Goal: Information Seeking & Learning: Learn about a topic

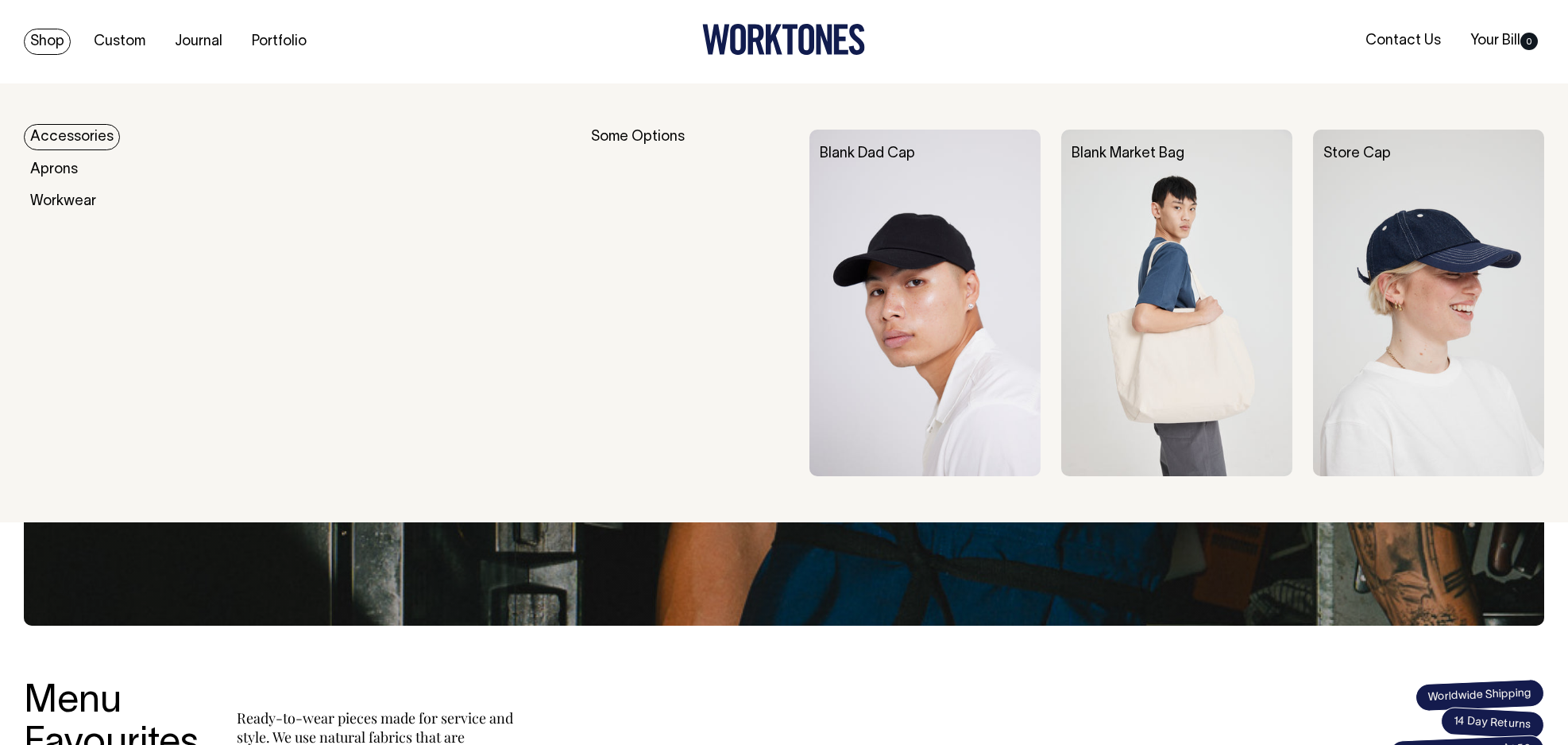
click at [76, 138] on link "Accessories" at bounding box center [72, 137] width 97 height 26
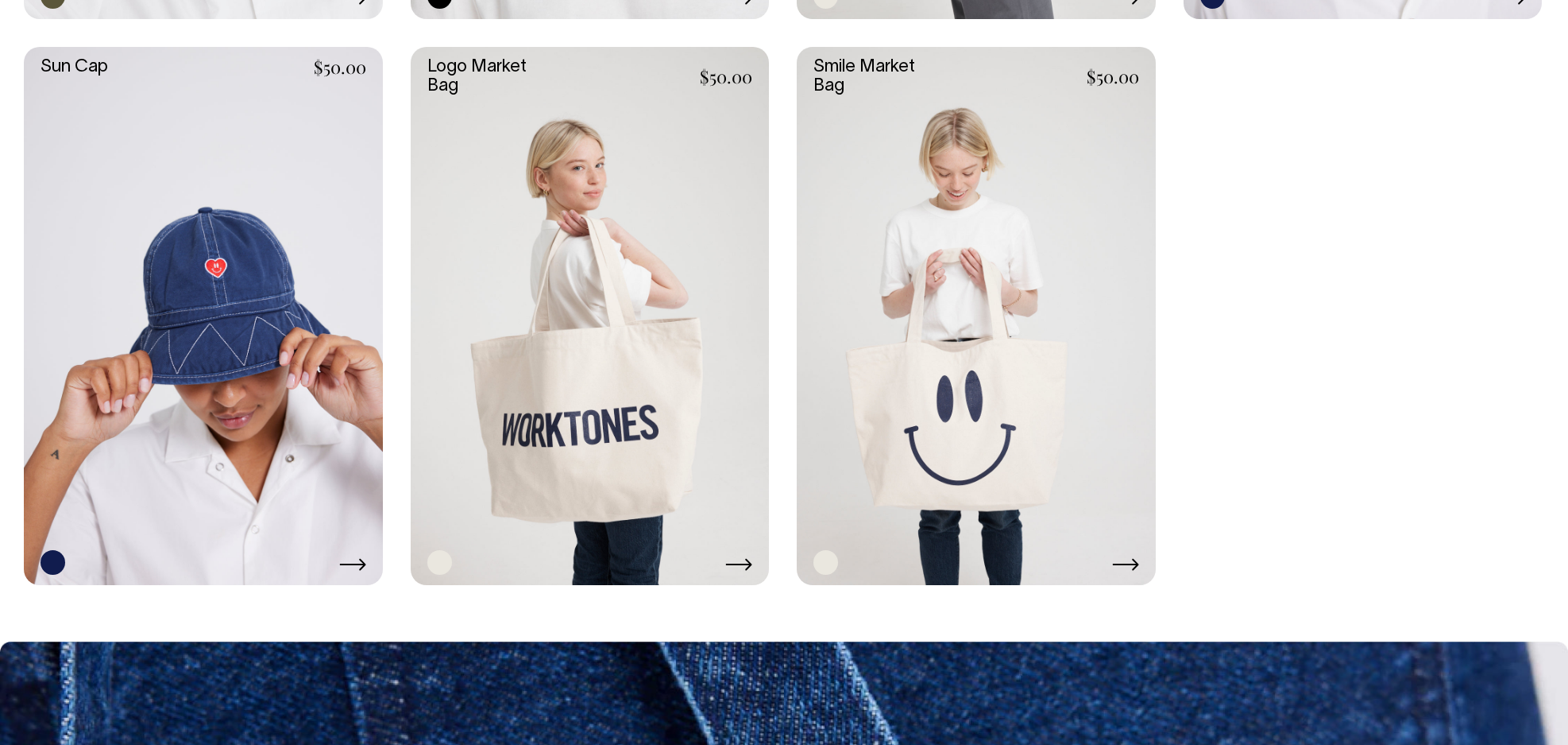
scroll to position [1840, 0]
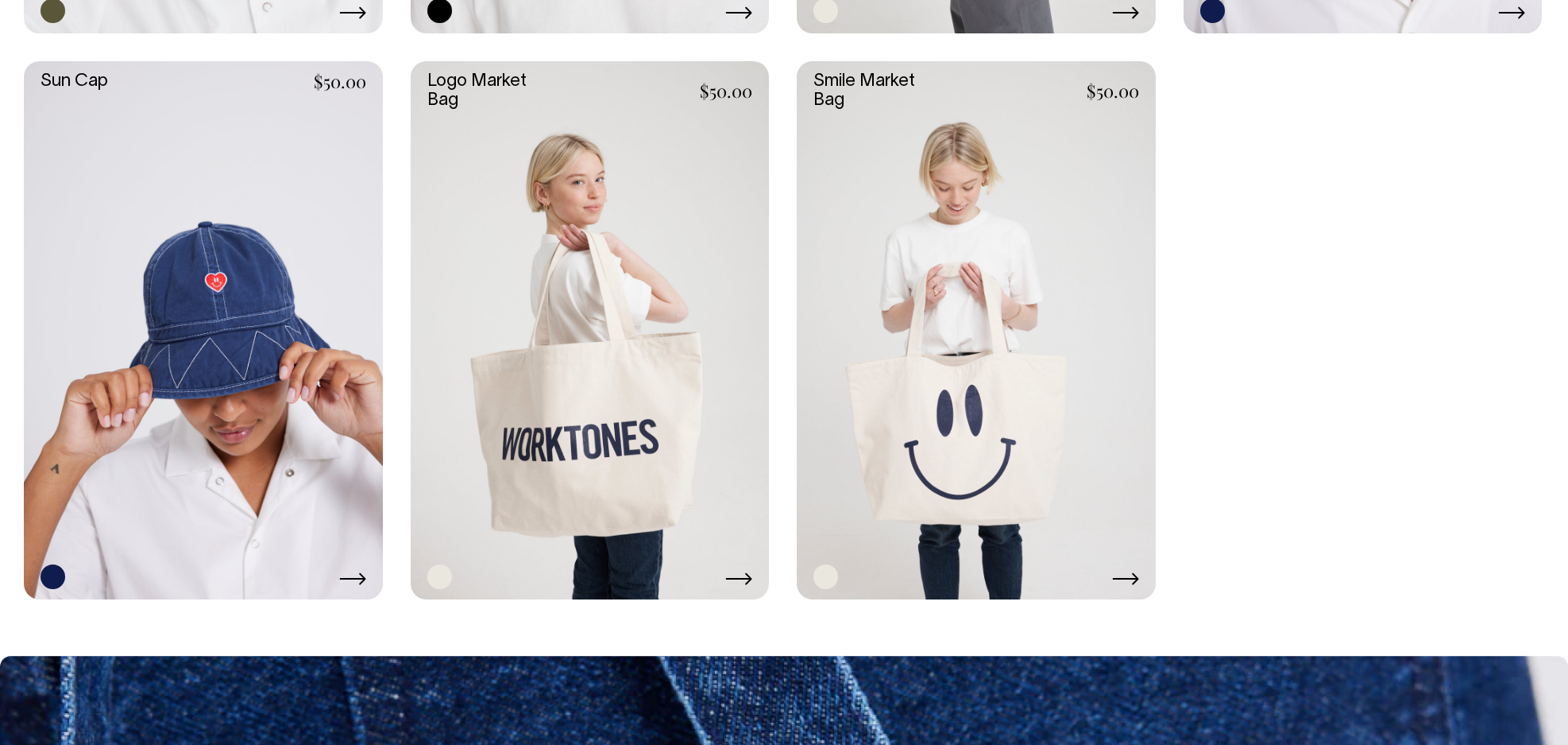
click at [988, 304] on link at bounding box center [976, 330] width 359 height 538
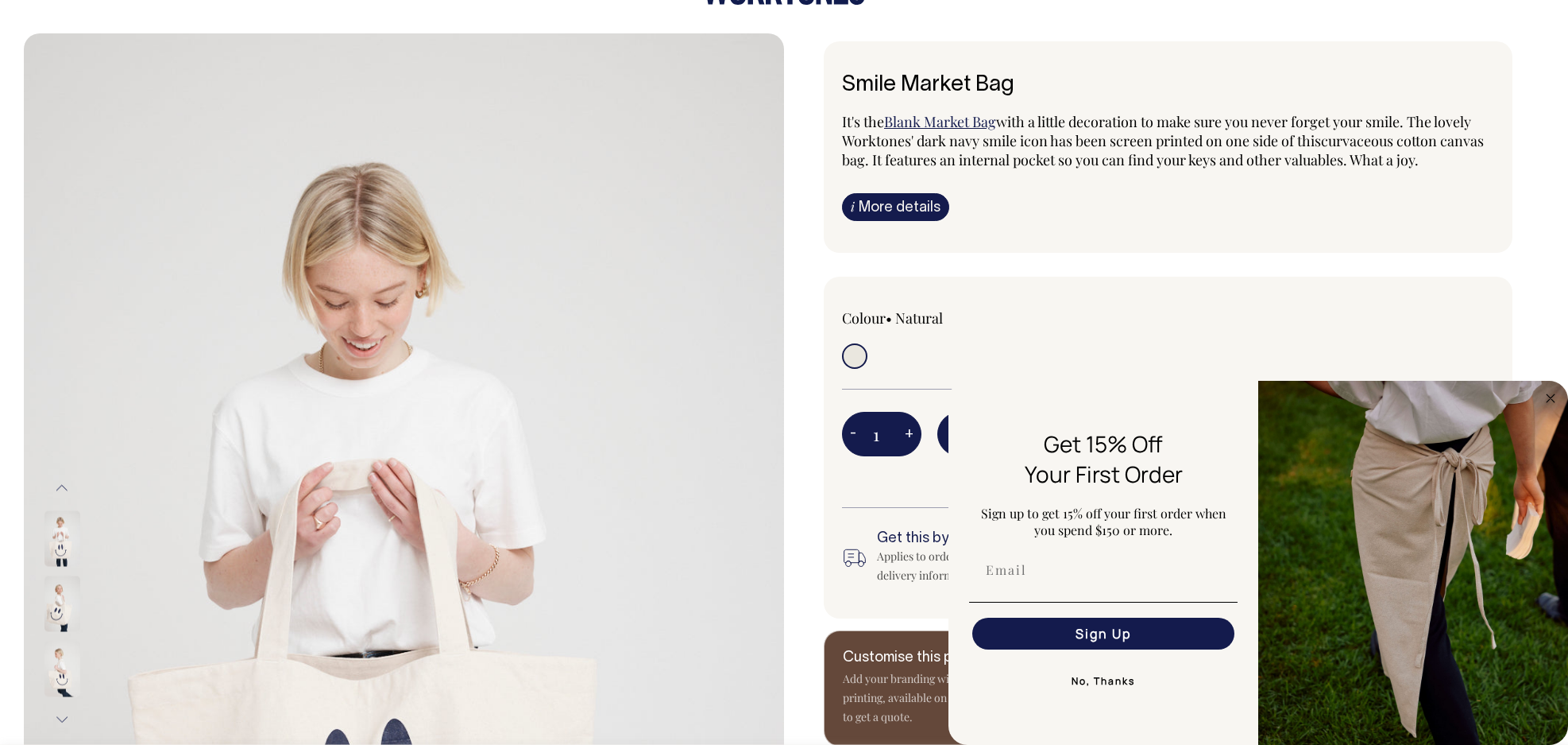
scroll to position [51, 0]
drag, startPoint x: 897, startPoint y: 202, endPoint x: 905, endPoint y: 182, distance: 21.5
click at [897, 202] on link "i More details" at bounding box center [896, 206] width 107 height 28
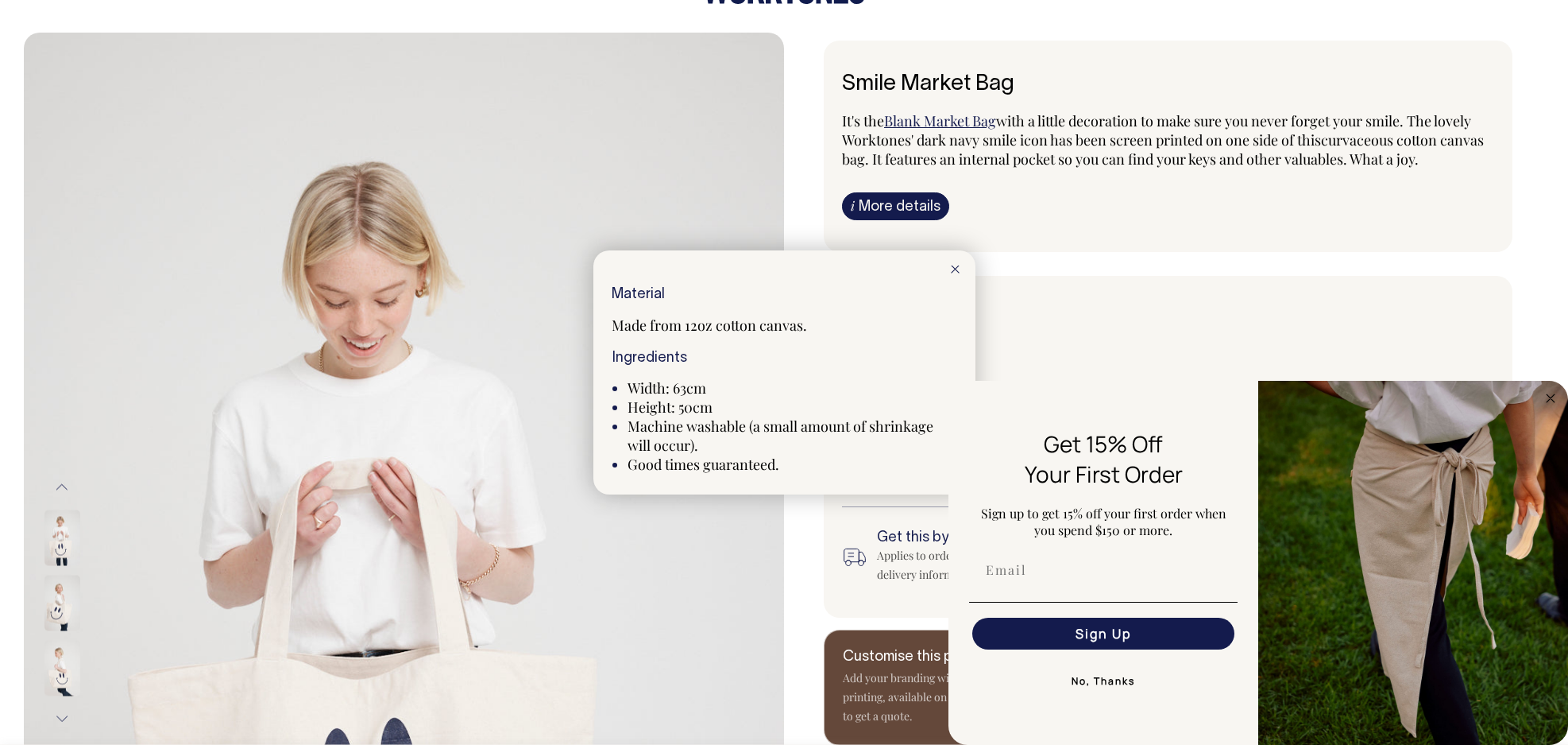
click at [1166, 340] on div at bounding box center [784, 372] width 1568 height 745
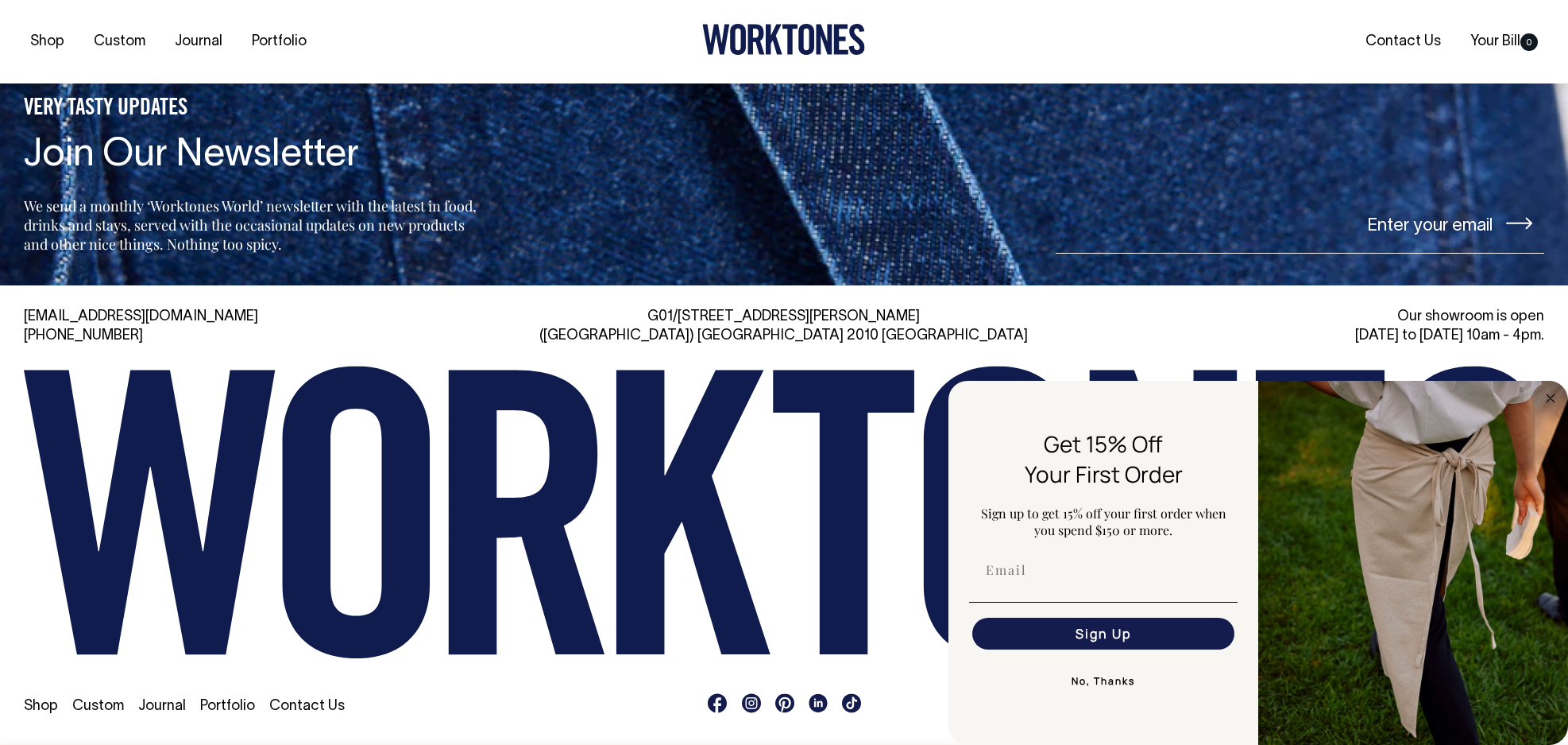
scroll to position [2145, 0]
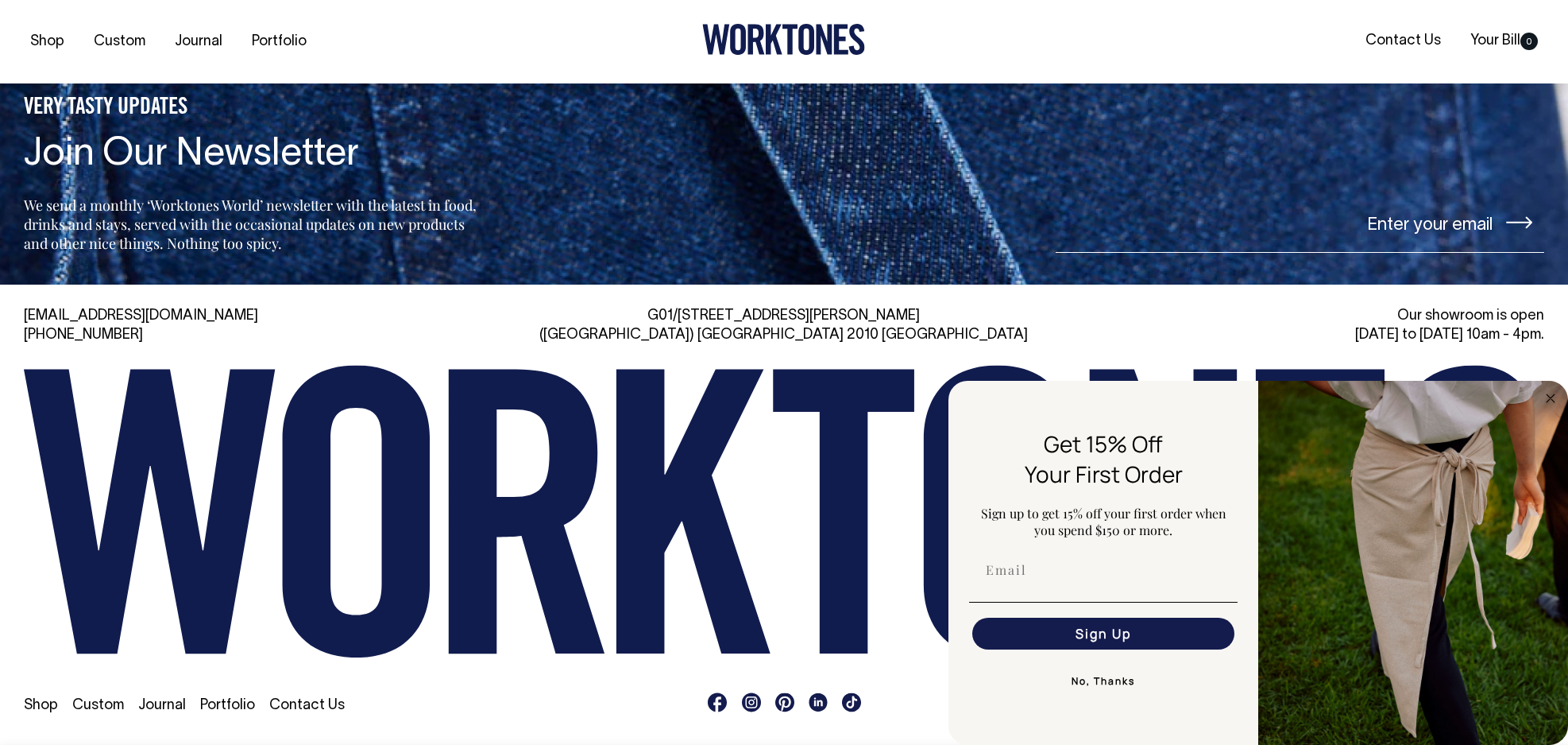
click at [164, 701] on link "Journal" at bounding box center [162, 705] width 47 height 14
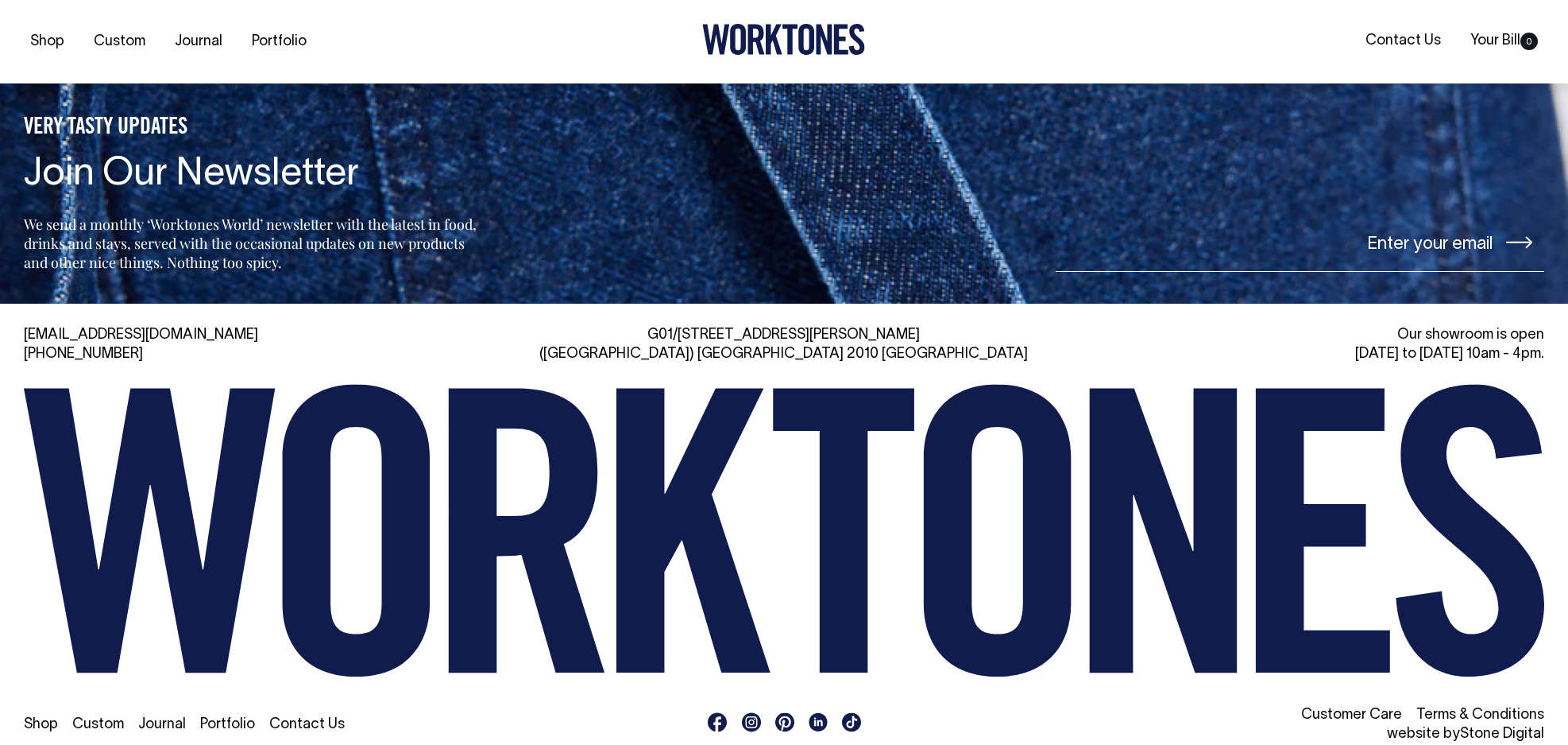
scroll to position [2141, 0]
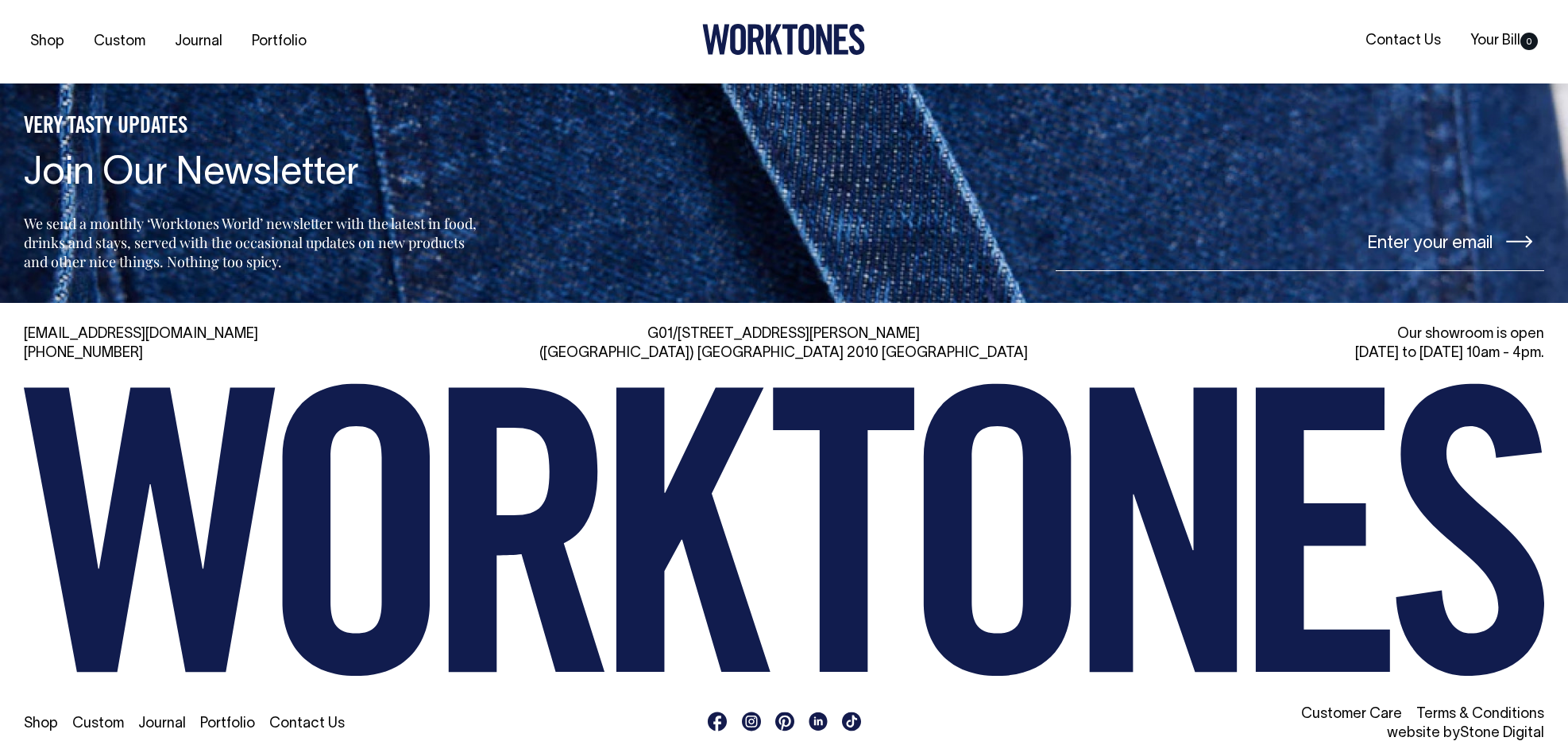
click at [752, 715] on icon at bounding box center [750, 720] width 12 height 12
